Goal: Navigation & Orientation: Understand site structure

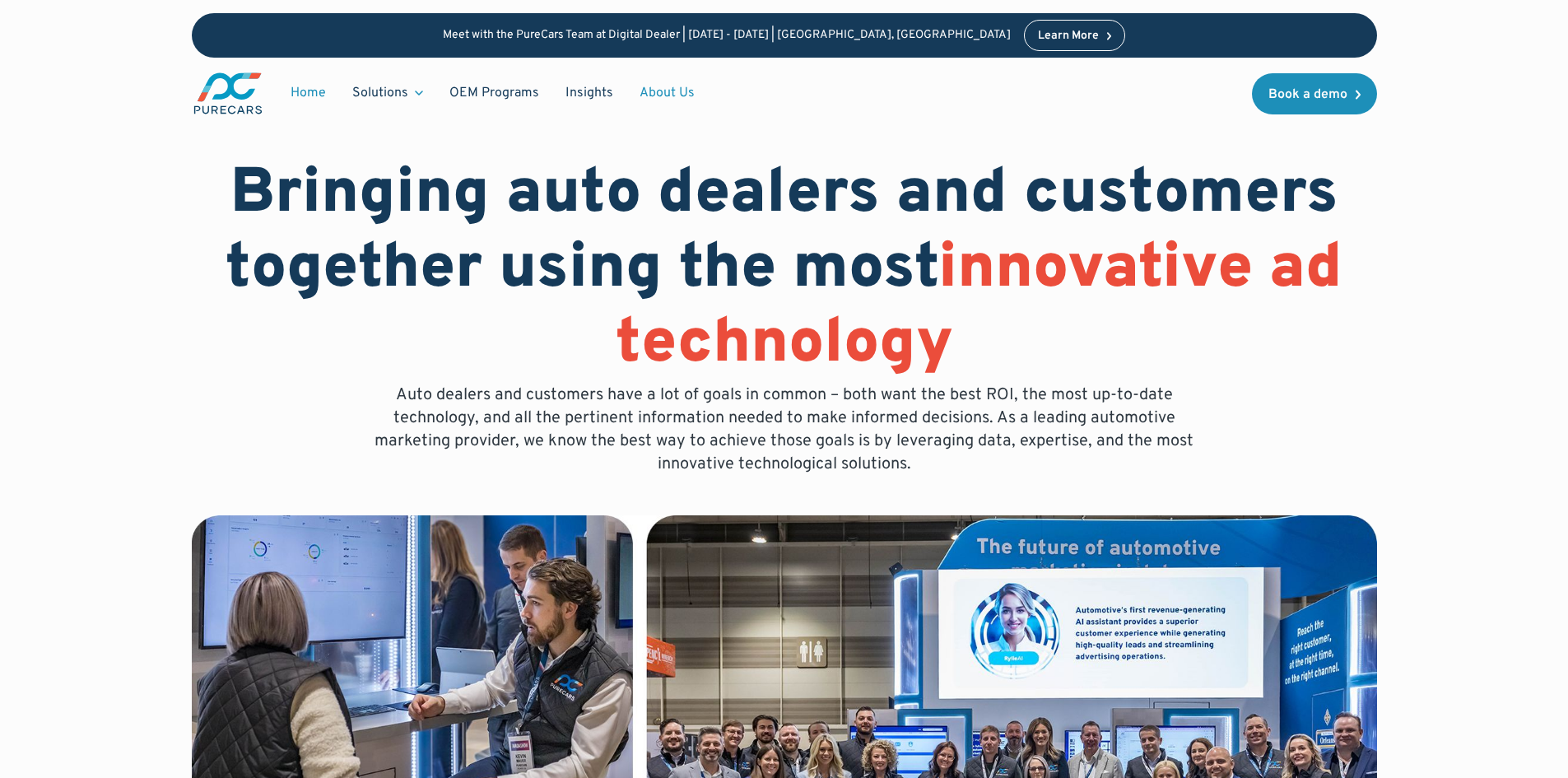
click at [314, 90] on link "Home" at bounding box center [308, 93] width 61 height 32
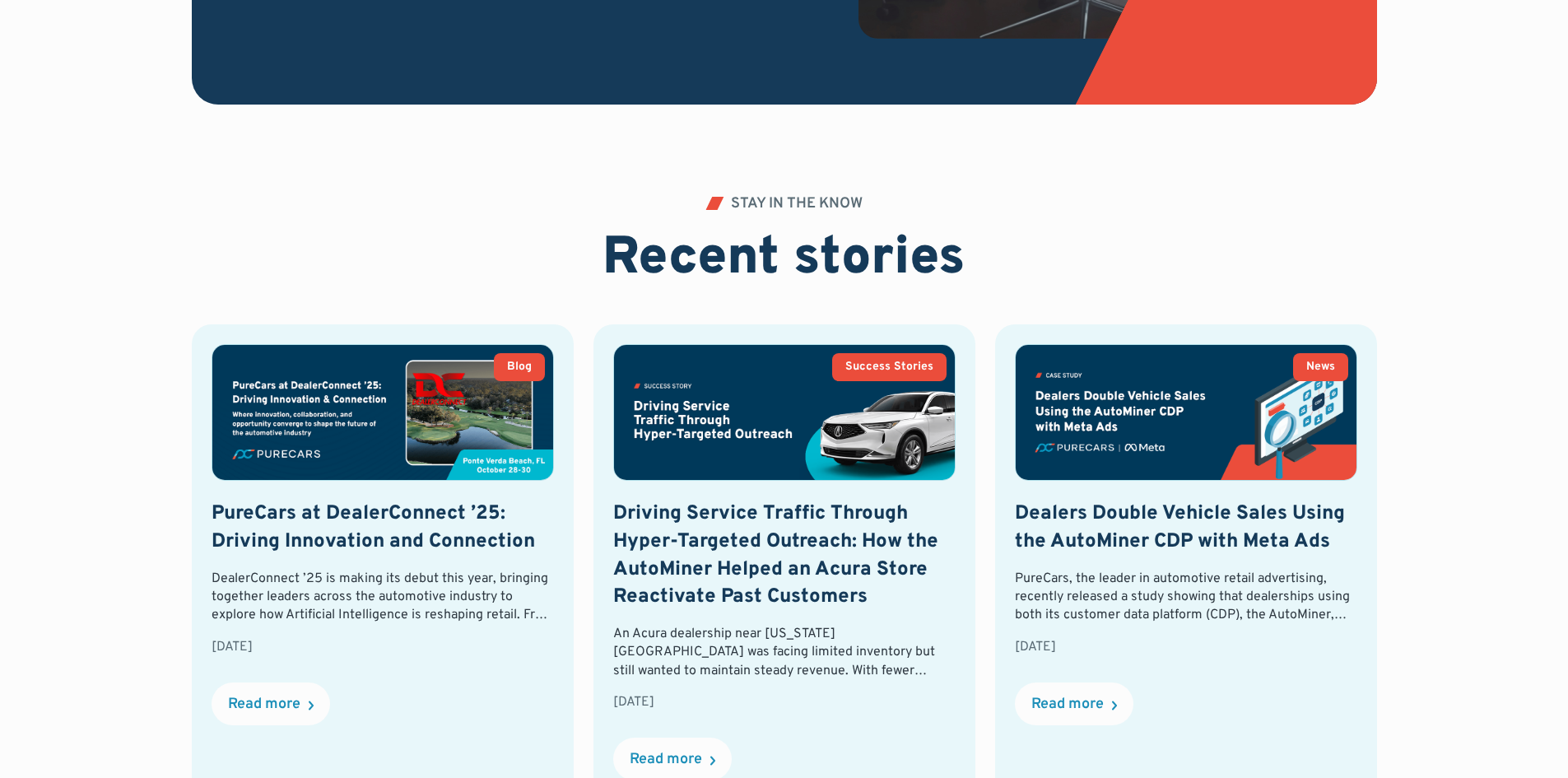
scroll to position [3624, 0]
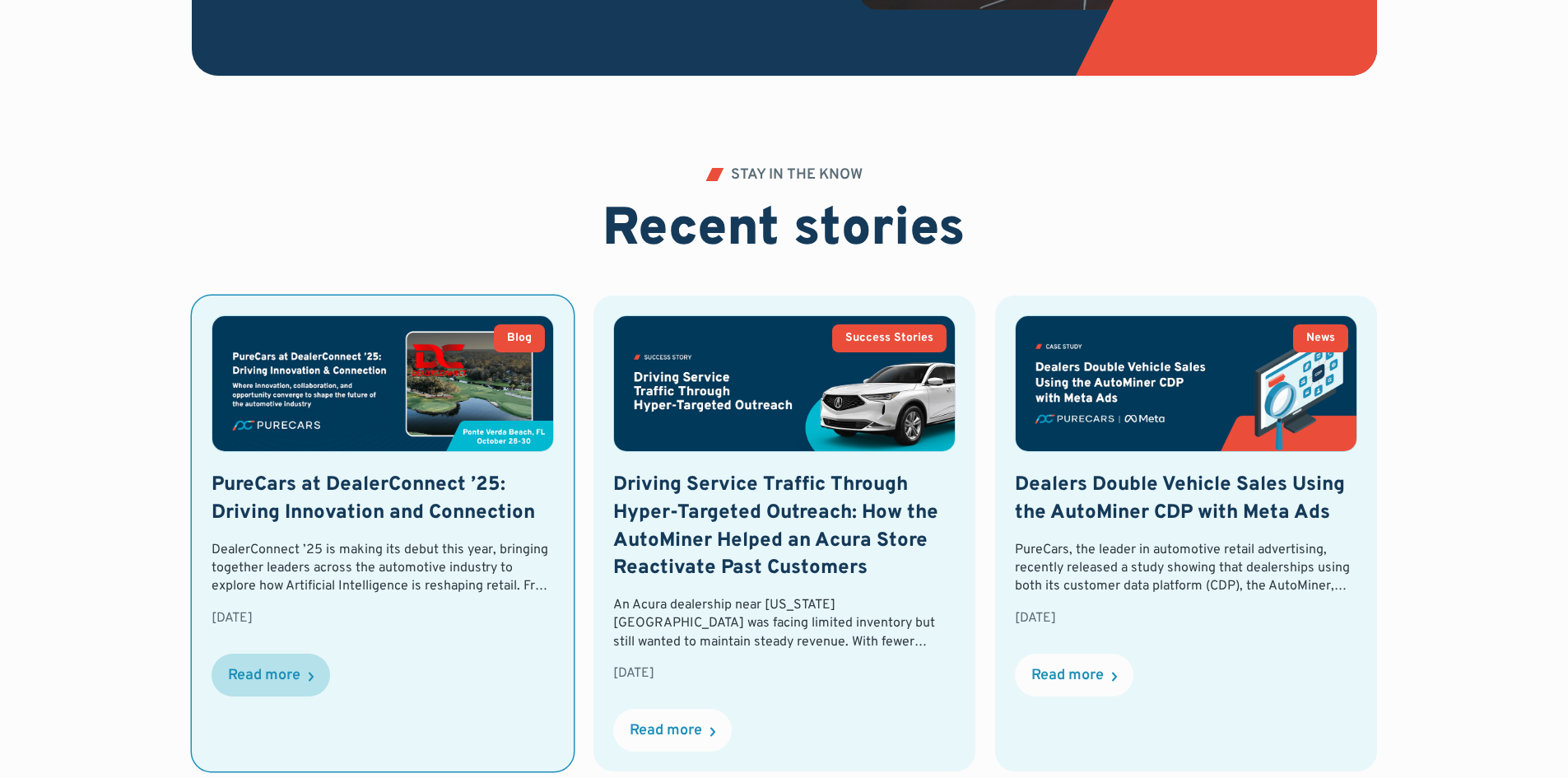
click at [263, 669] on div "Read more" at bounding box center [263, 676] width 72 height 15
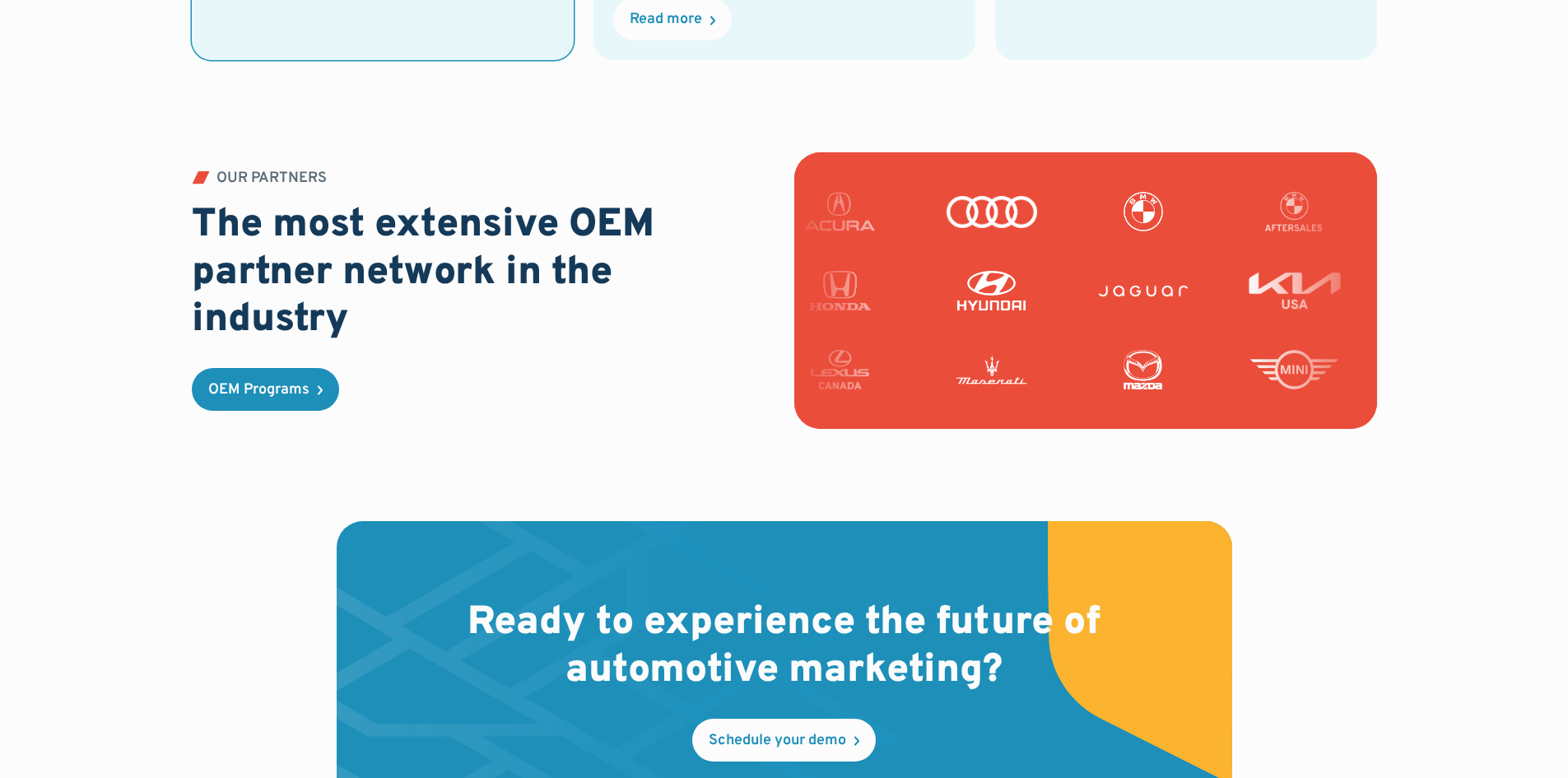
scroll to position [4365, 0]
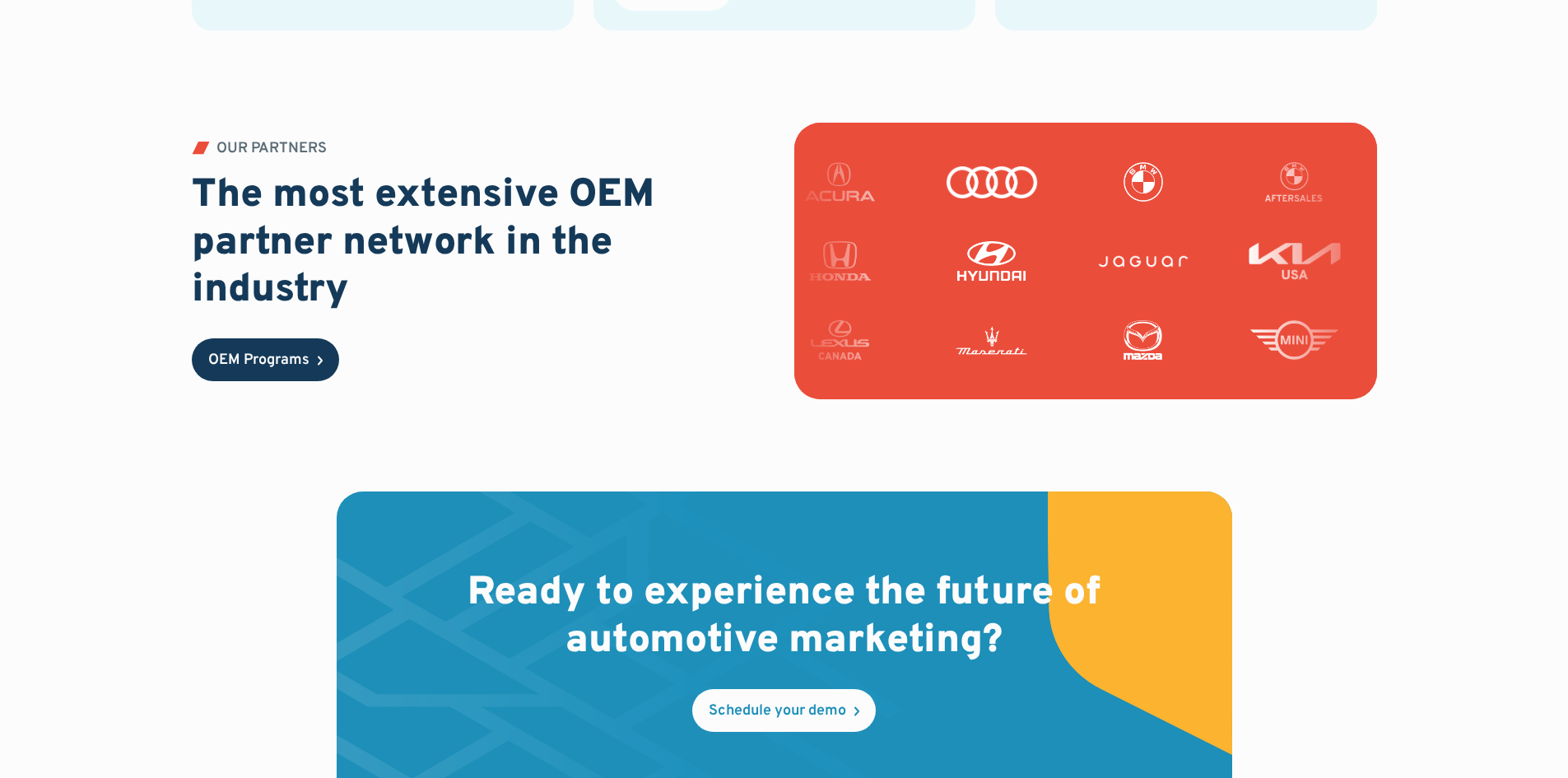
click at [235, 364] on div "OEM Programs" at bounding box center [258, 360] width 101 height 15
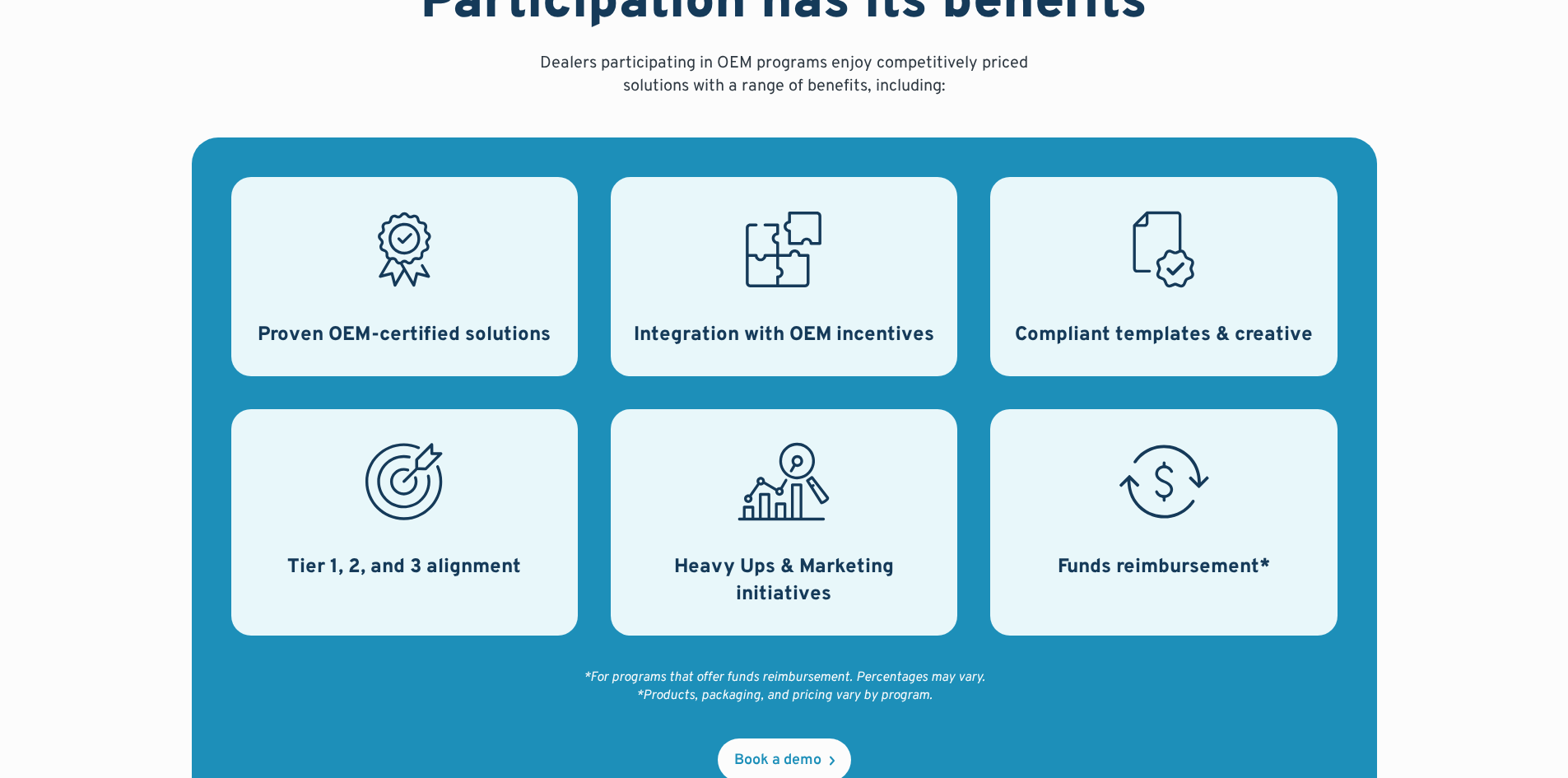
scroll to position [659, 0]
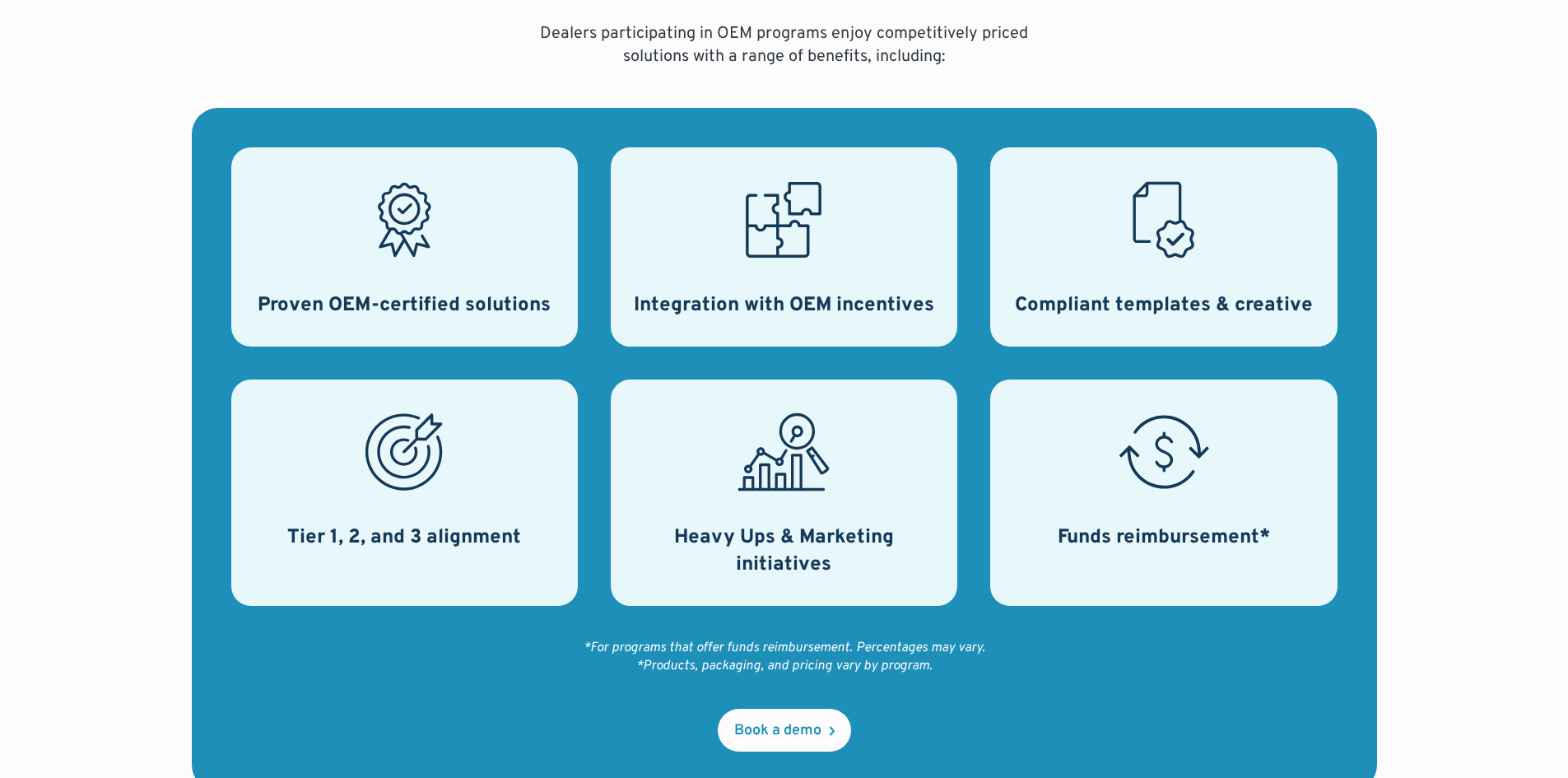
click at [456, 275] on div "Proven OEM-certified solutions" at bounding box center [404, 247] width 346 height 200
click at [442, 302] on h3 "Proven OEM-certified solutions" at bounding box center [404, 306] width 293 height 28
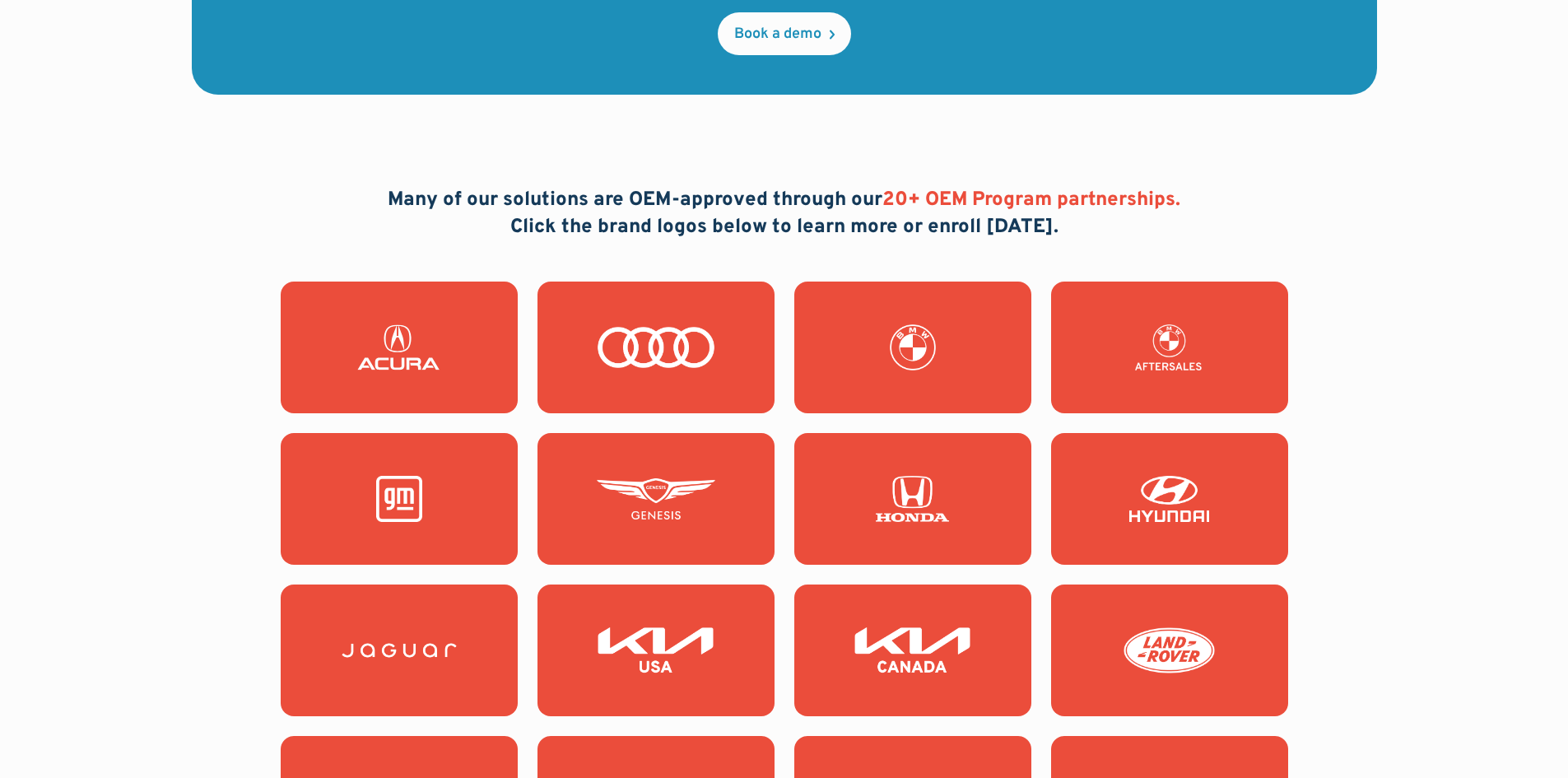
scroll to position [0, 0]
